Goal: Task Accomplishment & Management: Manage account settings

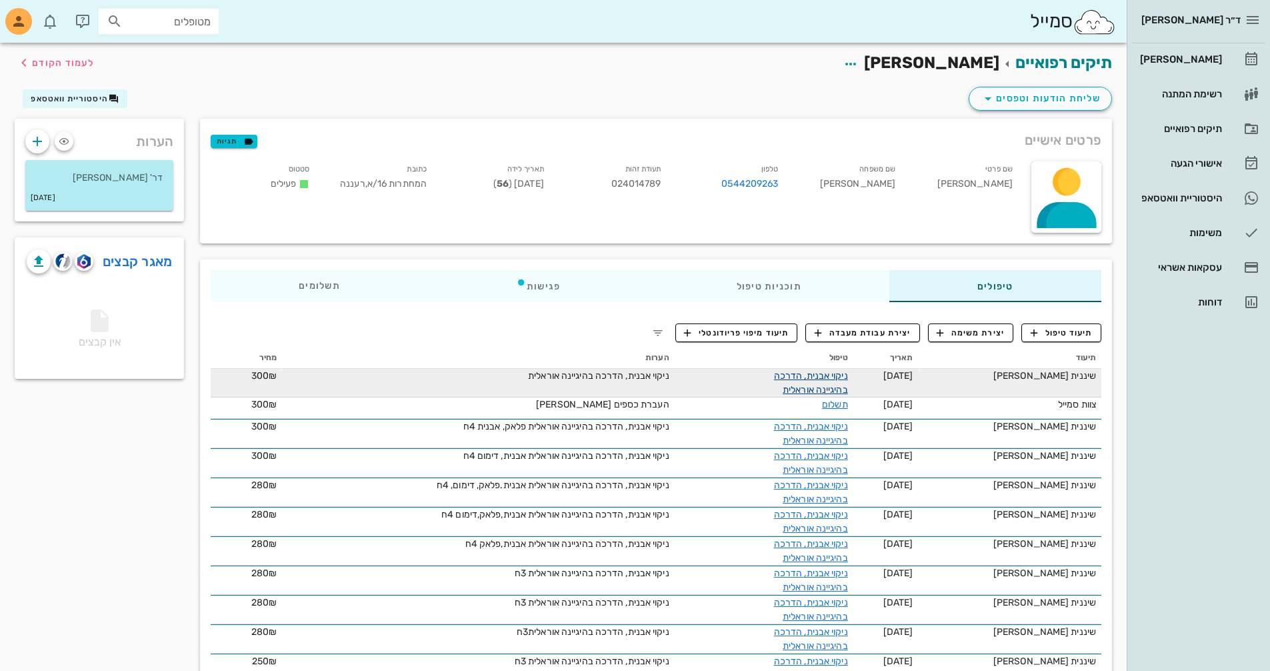
click at [791, 373] on link "ניקוי אבנית, הדרכה בהיגיינה אוראלית" at bounding box center [811, 382] width 74 height 25
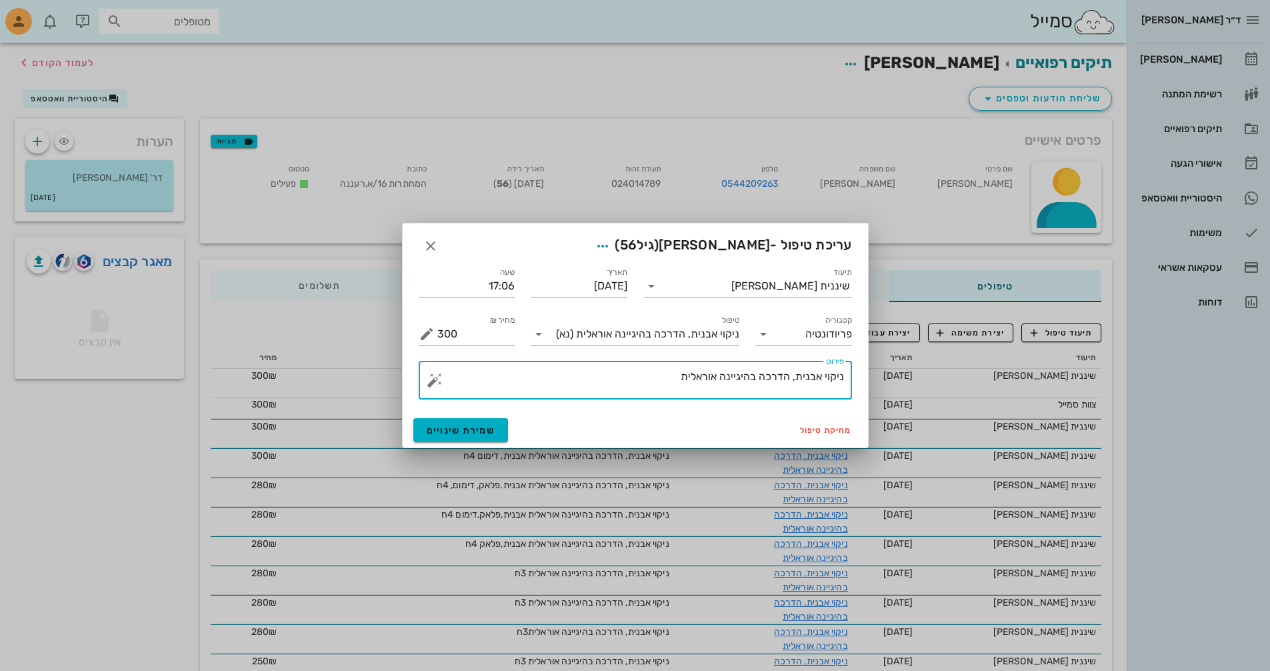
click at [802, 376] on textarea "ניקוי אבנית, הדרכה בהיגיינה אוראלית" at bounding box center [640, 383] width 407 height 32
click at [666, 381] on textarea "ניקוי אבנית, הדרכה בהיגיינה אוראלית" at bounding box center [640, 383] width 407 height 32
type textarea "ניקוי אבנית, הדרכה בהיגיינה אוראלית 4ח"
click at [473, 437] on button "שמירת שינויים" at bounding box center [460, 430] width 95 height 24
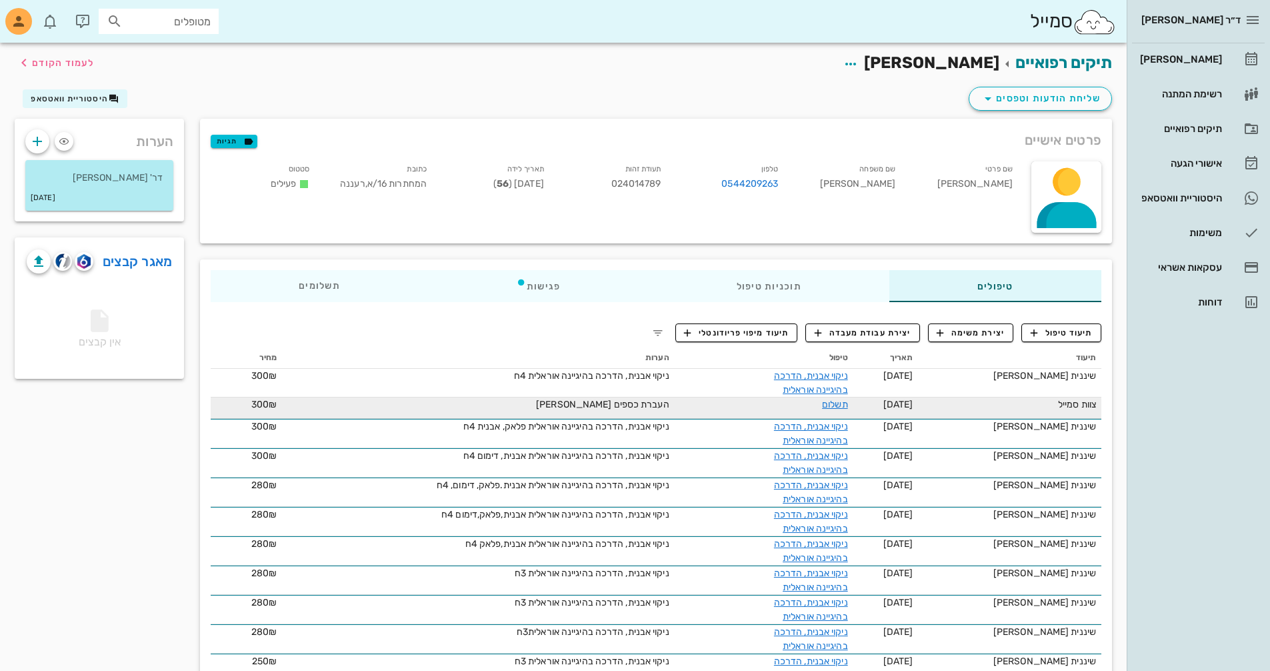
click at [919, 409] on td "[DATE]" at bounding box center [886, 407] width 65 height 21
click at [914, 409] on span "[DATE]" at bounding box center [899, 404] width 30 height 11
click at [1069, 415] on td "צוות סמייל" at bounding box center [1010, 407] width 183 height 21
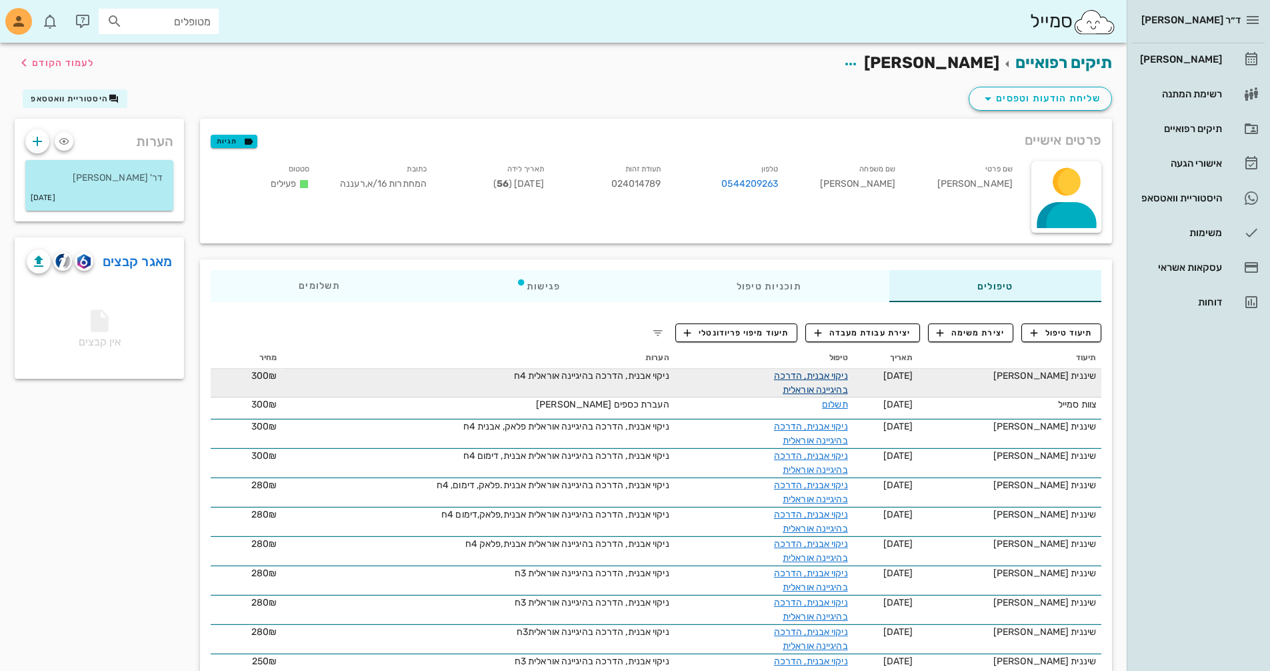
click at [827, 375] on link "ניקוי אבנית, הדרכה בהיגיינה אוראלית" at bounding box center [811, 382] width 74 height 25
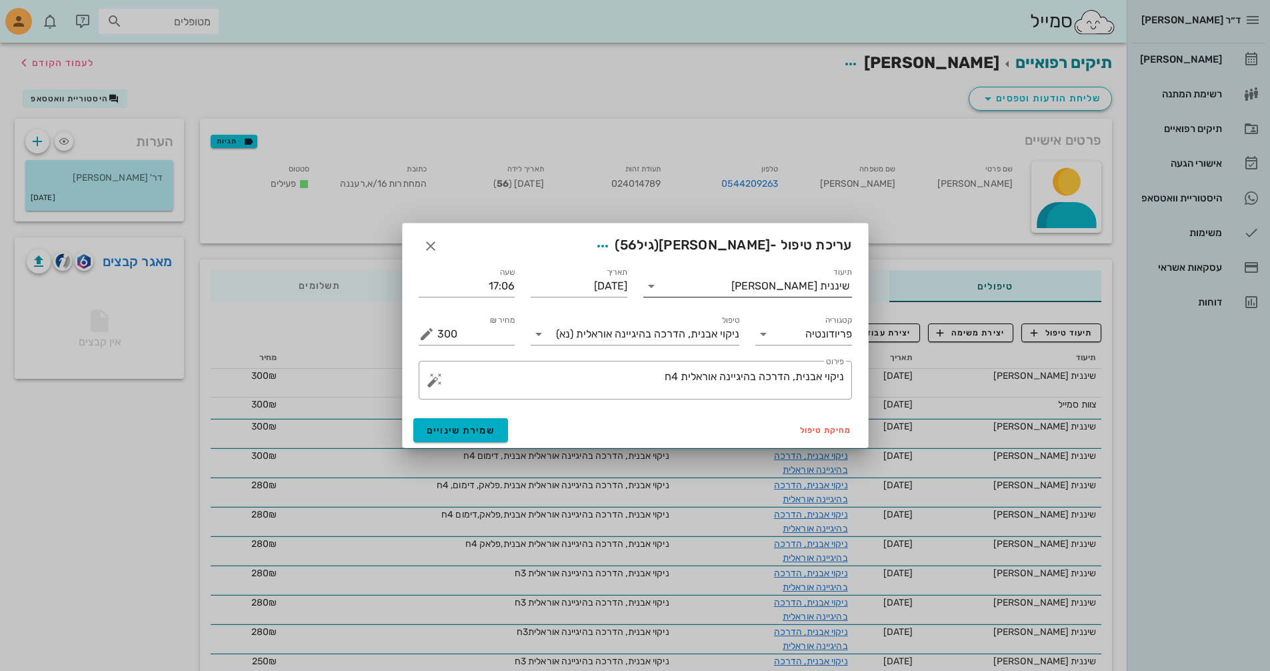
click at [651, 285] on icon at bounding box center [652, 286] width 16 height 16
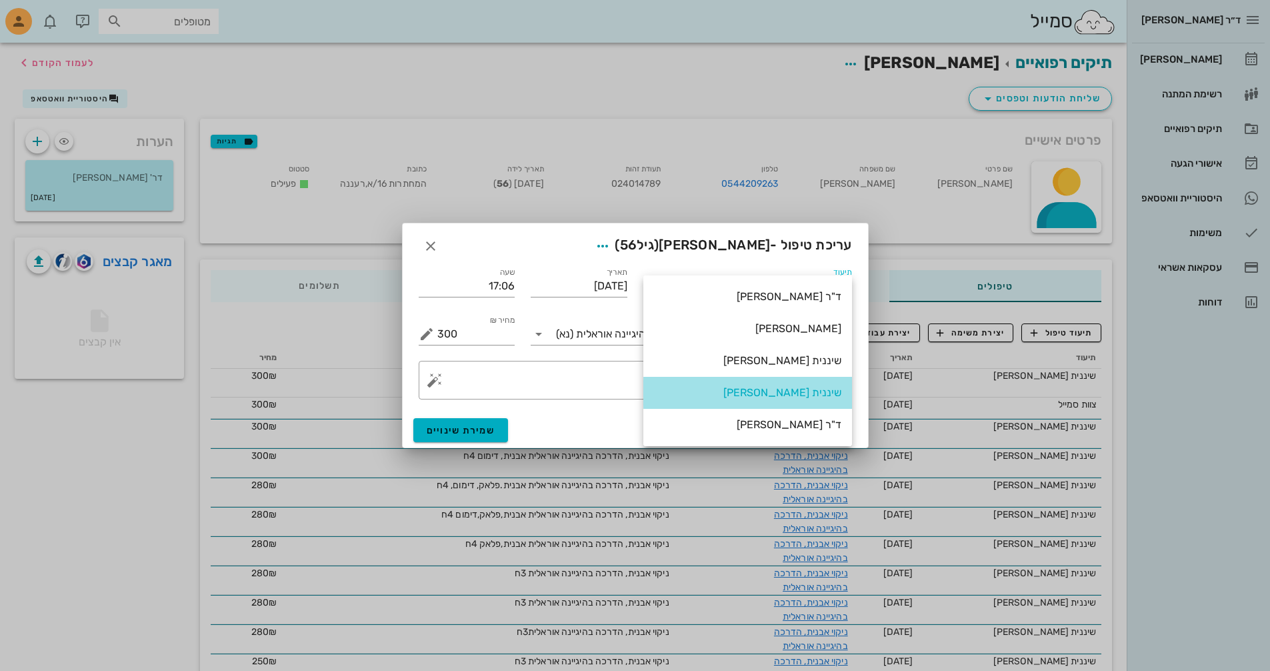
click at [802, 401] on div "שיננית [PERSON_NAME]" at bounding box center [747, 392] width 187 height 29
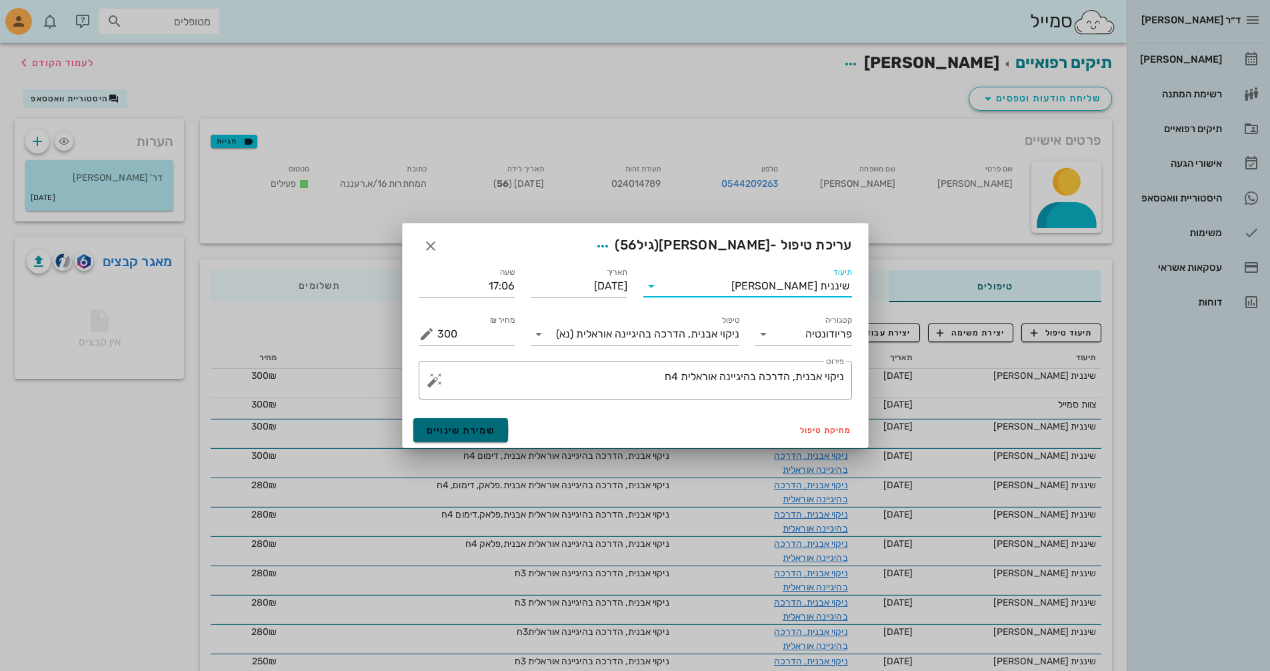
click at [479, 429] on span "שמירת שינויים" at bounding box center [461, 430] width 69 height 11
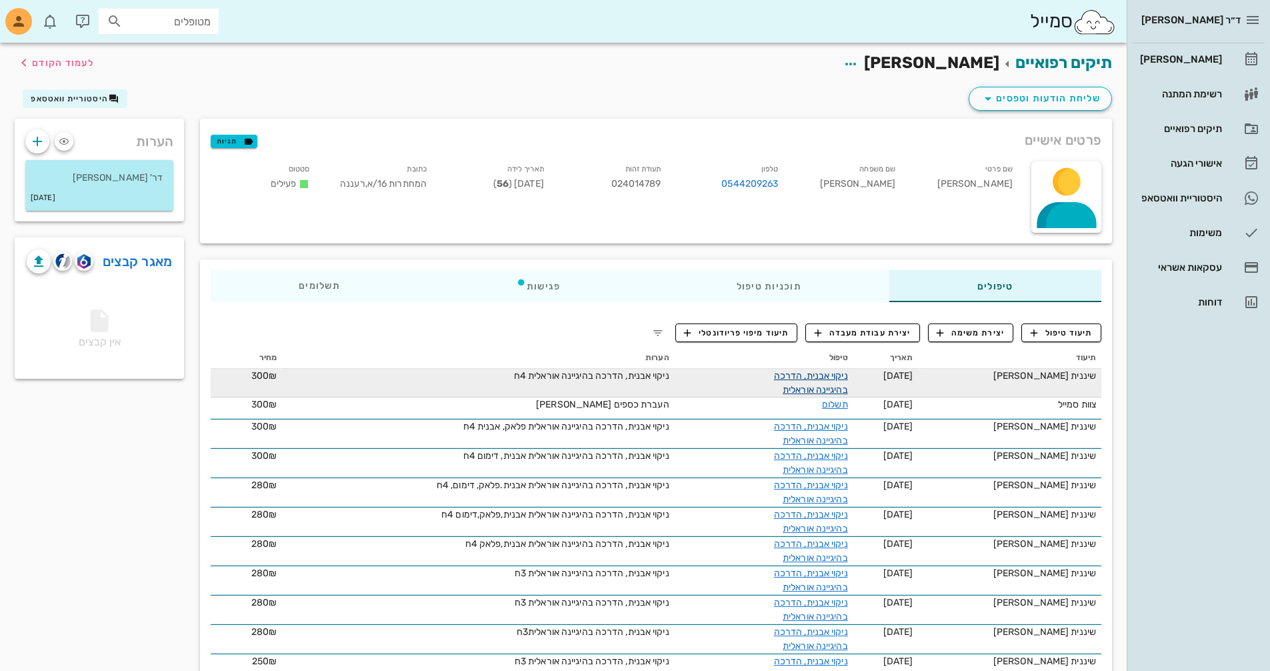
click at [802, 372] on link "ניקוי אבנית, הדרכה בהיגיינה אוראלית" at bounding box center [811, 382] width 74 height 25
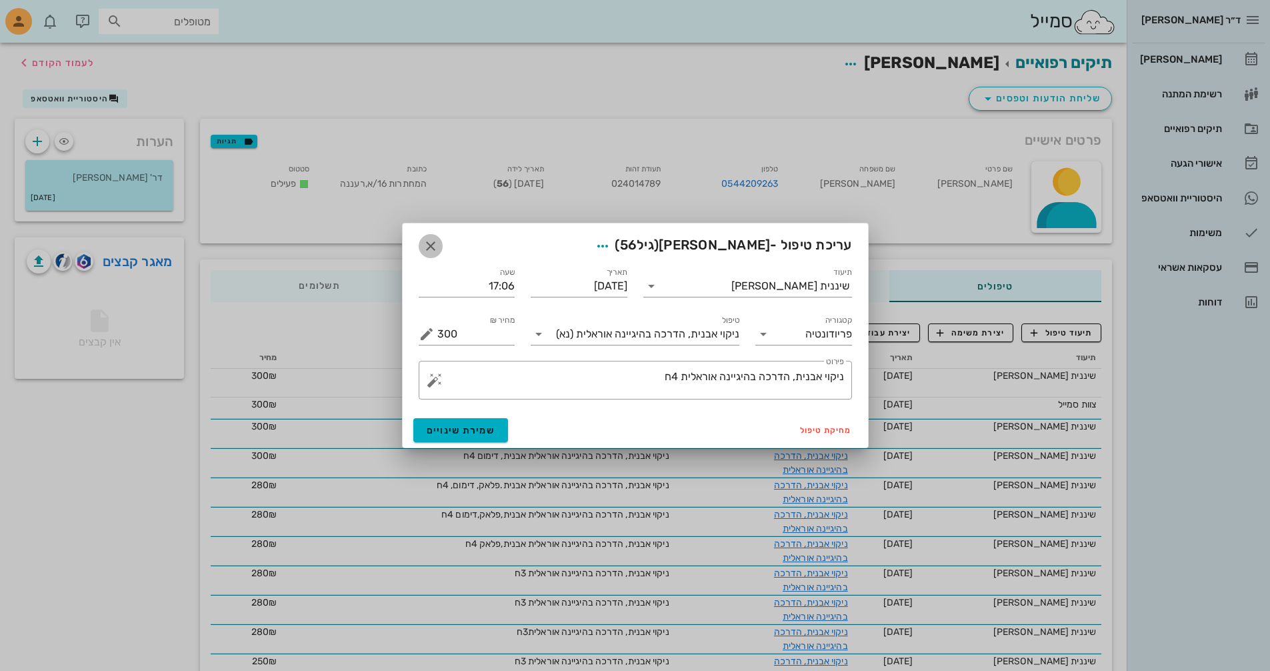
click at [427, 244] on icon "button" at bounding box center [431, 246] width 16 height 16
